Goal: Download file/media

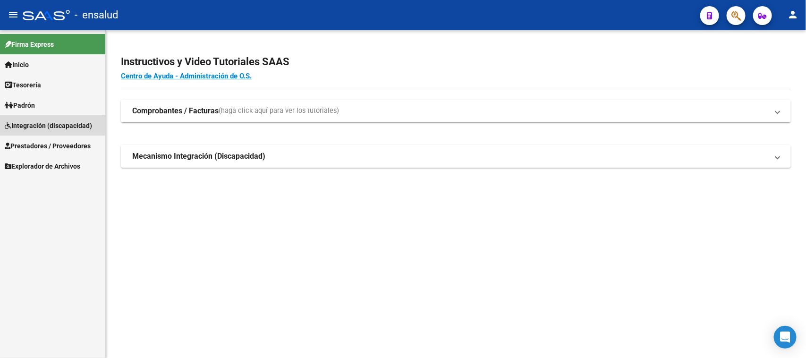
click at [42, 126] on span "Integración (discapacidad)" at bounding box center [48, 125] width 87 height 10
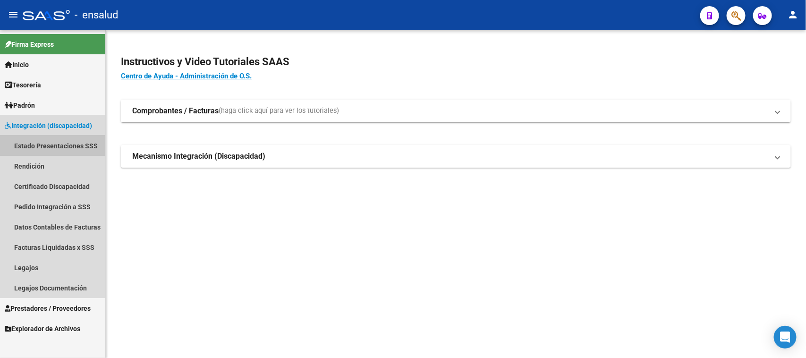
click at [41, 147] on link "Estado Presentaciones SSS" at bounding box center [52, 146] width 105 height 20
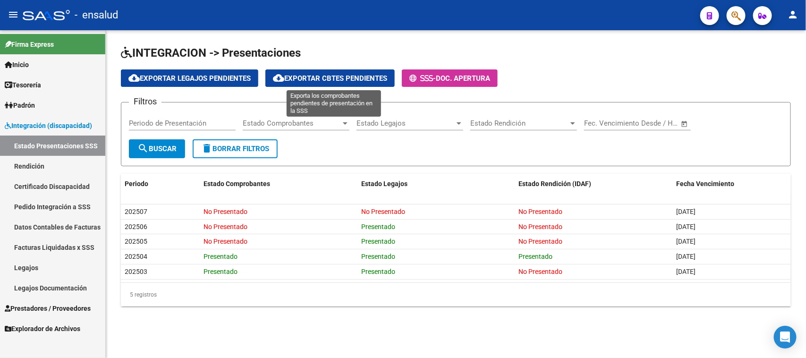
click at [305, 70] on button "cloud_download Exportar Cbtes Pendientes" at bounding box center [329, 77] width 129 height 17
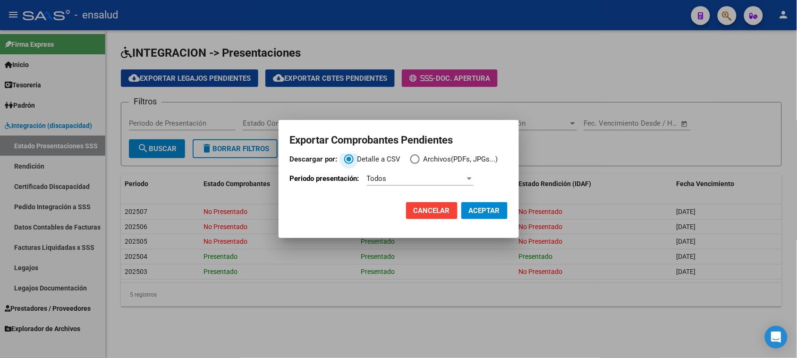
click at [470, 182] on div at bounding box center [469, 179] width 8 height 8
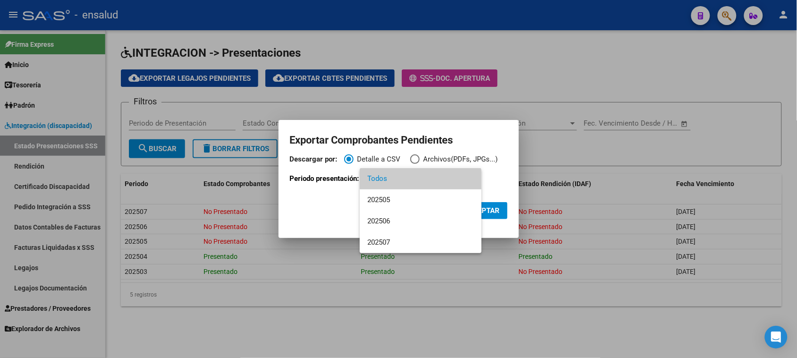
click at [412, 157] on div at bounding box center [398, 179] width 797 height 358
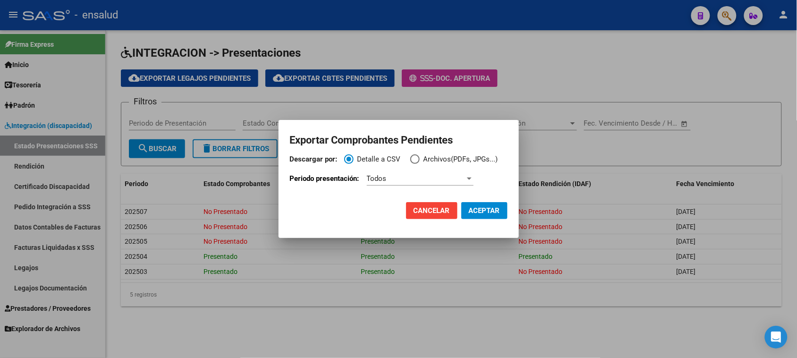
click at [415, 160] on span "Descargar por:" at bounding box center [414, 158] width 9 height 9
click at [415, 160] on input "Archivos(PDFs, JPGs...)" at bounding box center [414, 158] width 9 height 9
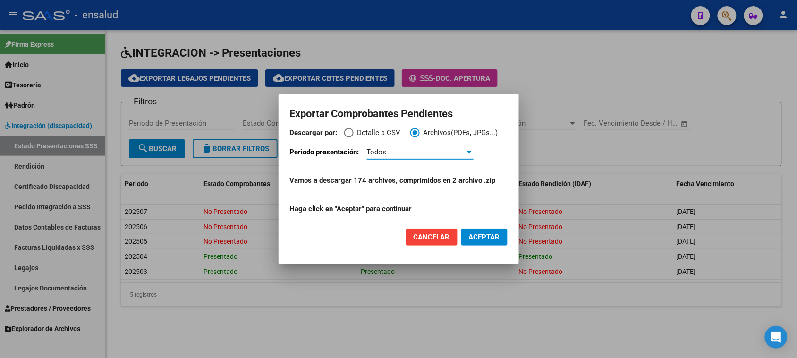
click at [410, 152] on div "Todos" at bounding box center [416, 152] width 98 height 8
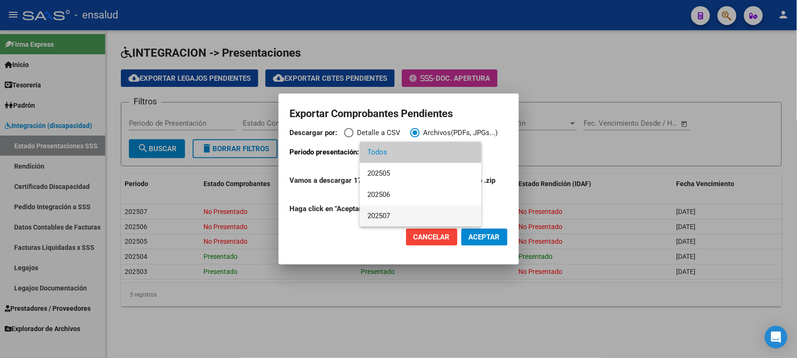
click at [397, 209] on span "202507" at bounding box center [420, 215] width 107 height 21
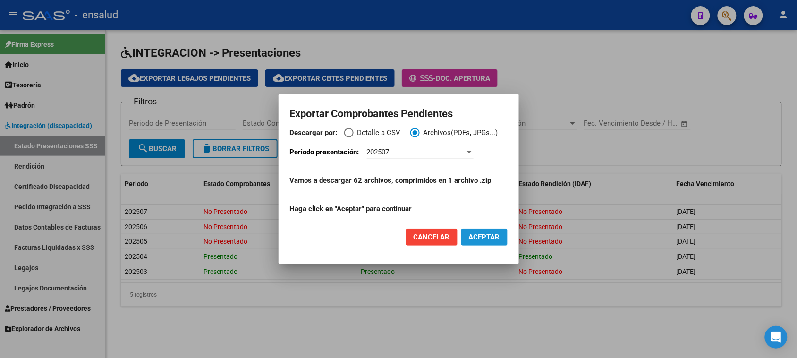
click at [485, 237] on span "ACEPTAR" at bounding box center [484, 237] width 31 height 8
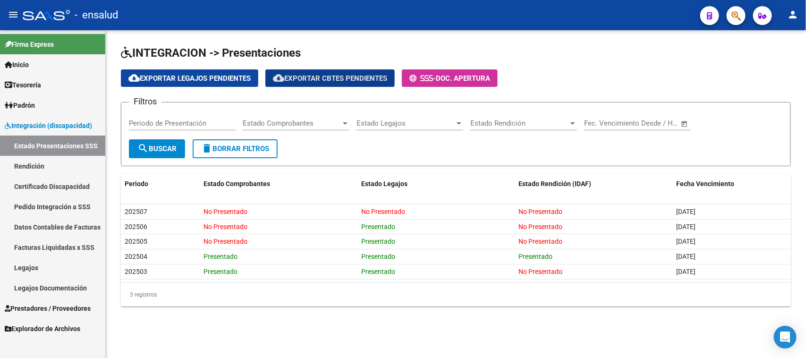
click at [52, 125] on span "Integración (discapacidad)" at bounding box center [48, 125] width 87 height 10
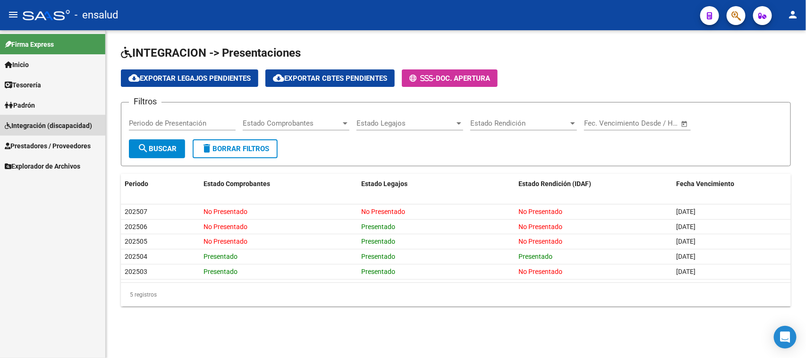
click at [52, 125] on span "Integración (discapacidad)" at bounding box center [48, 125] width 87 height 10
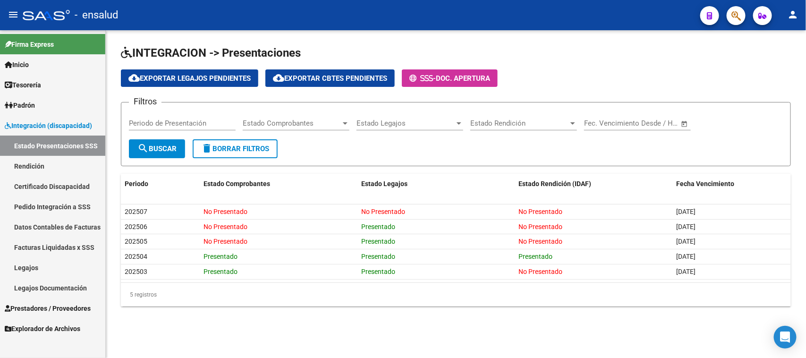
drag, startPoint x: 45, startPoint y: 185, endPoint x: 46, endPoint y: 190, distance: 5.4
click at [45, 185] on link "Certificado Discapacidad" at bounding box center [52, 186] width 105 height 20
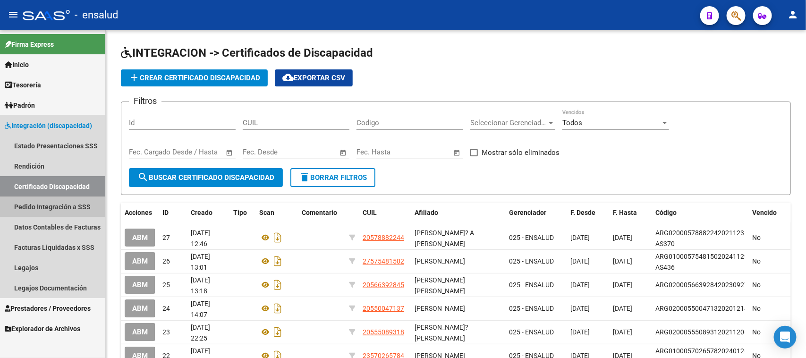
click at [47, 207] on link "Pedido Integración a SSS" at bounding box center [52, 206] width 105 height 20
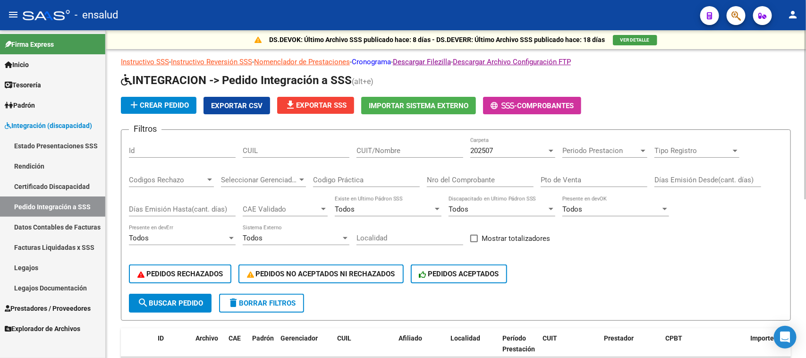
click at [378, 62] on link "Cronograma" at bounding box center [371, 62] width 39 height 8
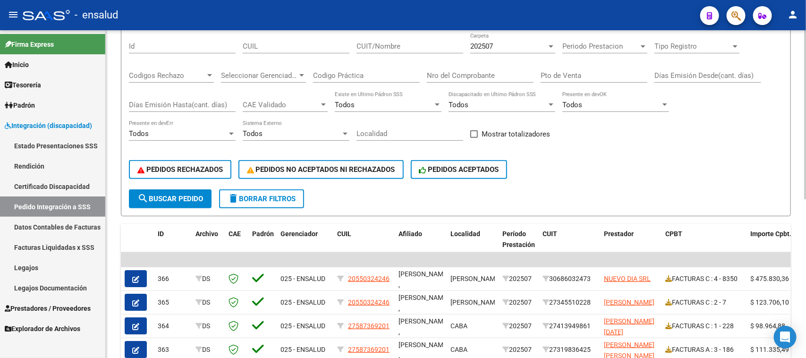
scroll to position [118, 0]
